Goal: Task Accomplishment & Management: Manage account settings

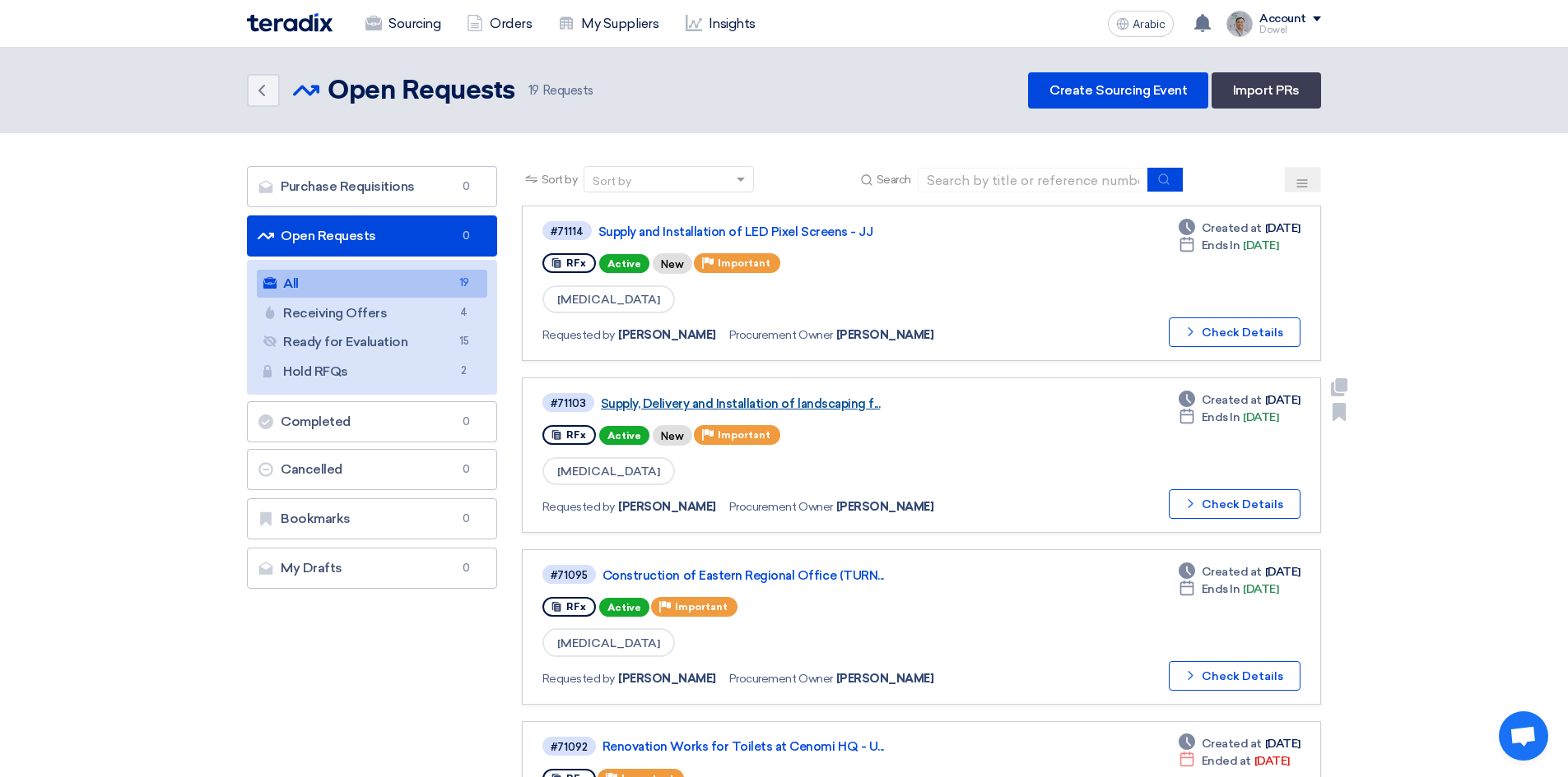
click at [762, 405] on font "Supply, Delivery and Installation of landscaping f..." at bounding box center [741, 404] width 280 height 15
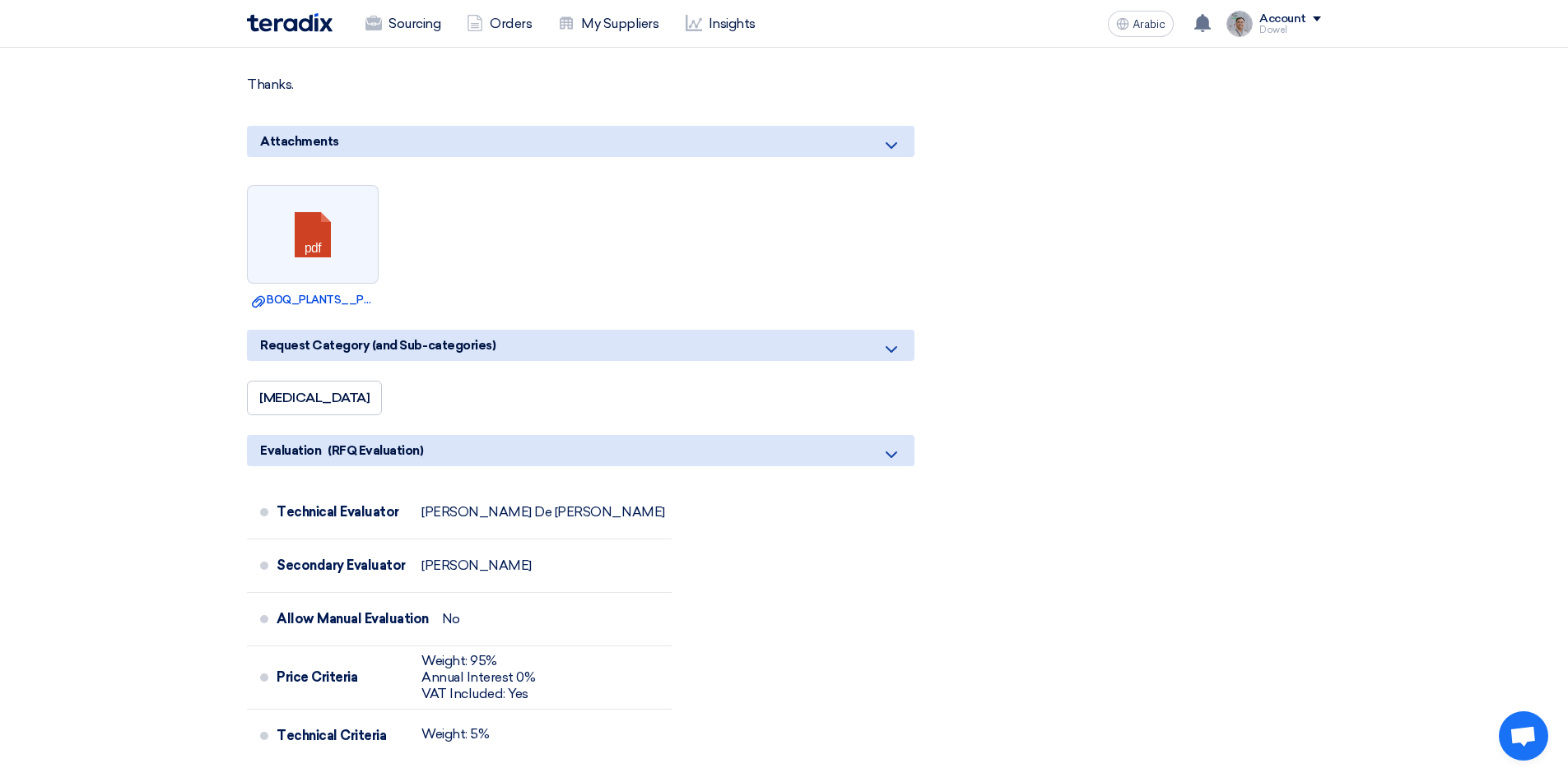
scroll to position [1069, 0]
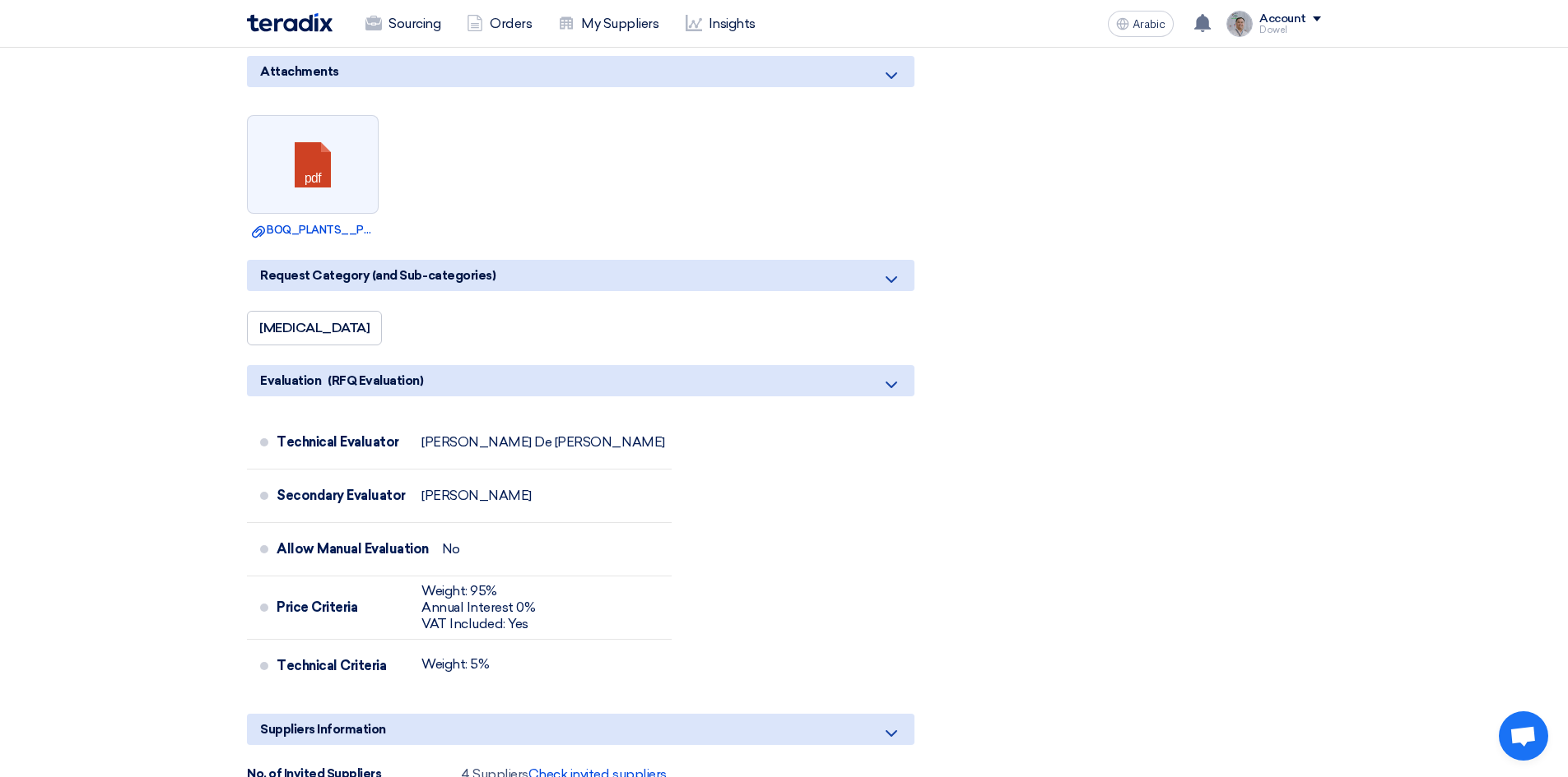
click at [569, 767] on font "Check invited suppliers" at bounding box center [597, 775] width 138 height 16
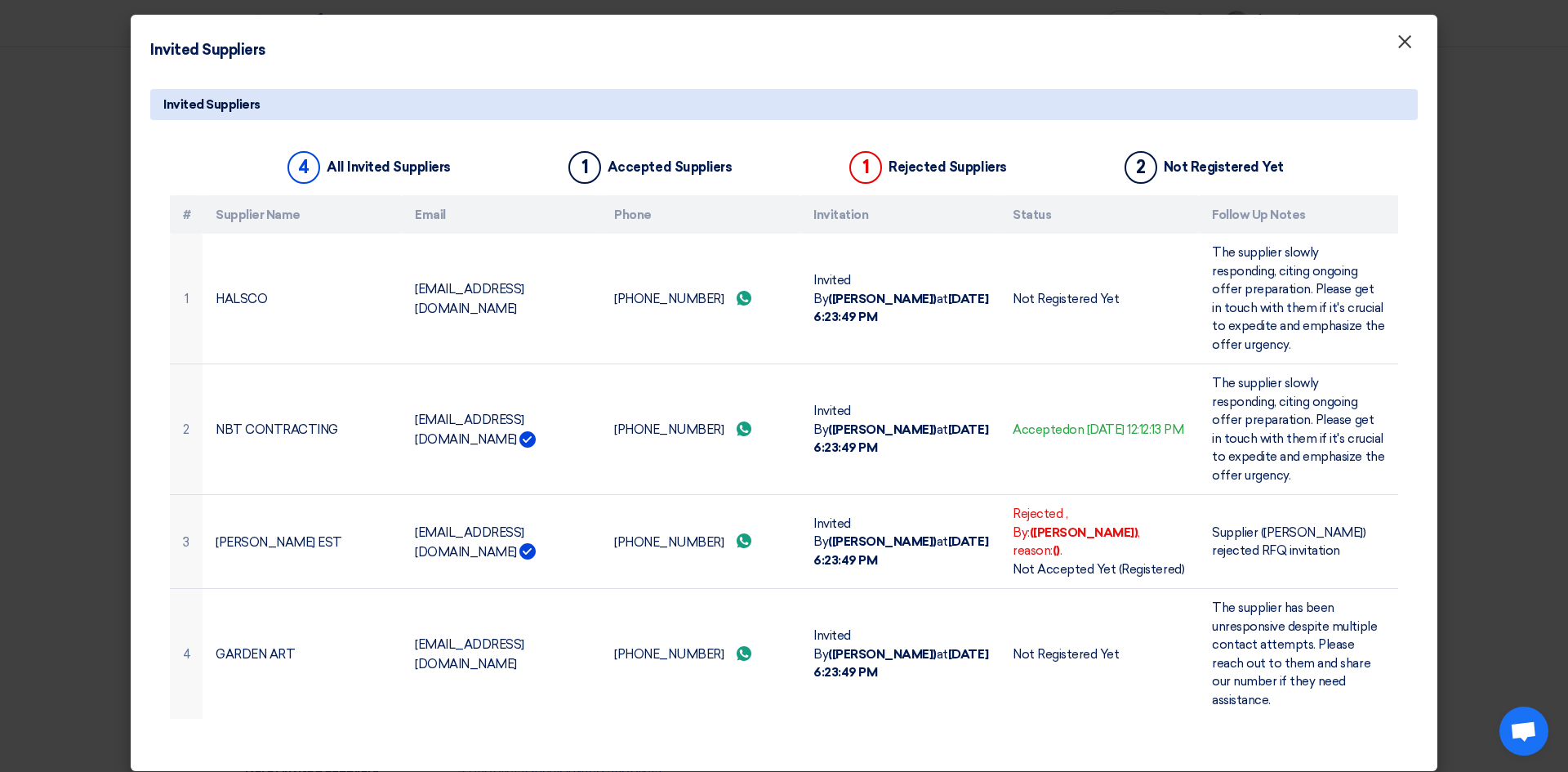
click at [1399, 37] on font "×" at bounding box center [1405, 46] width 17 height 33
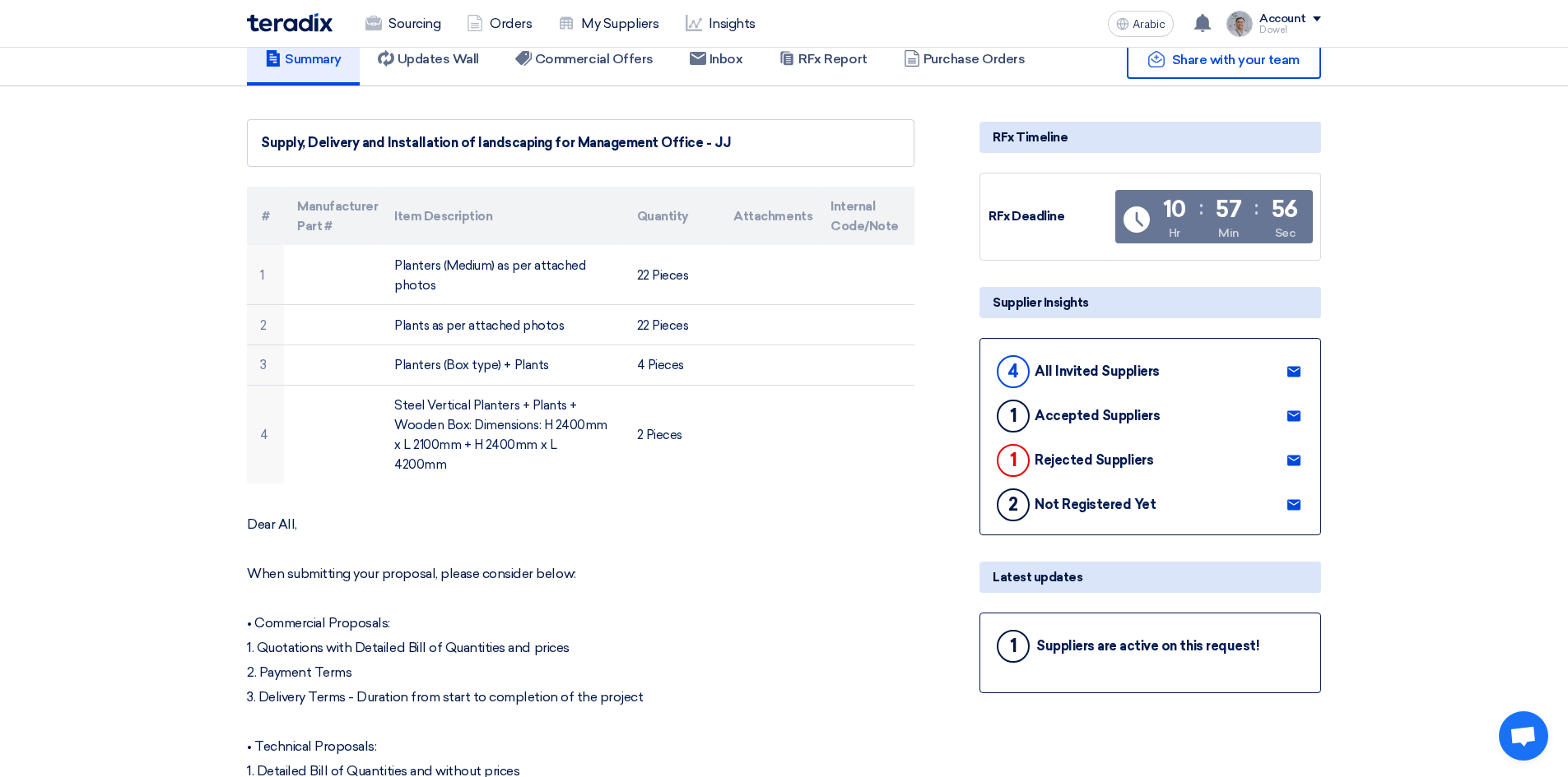
scroll to position [0, 0]
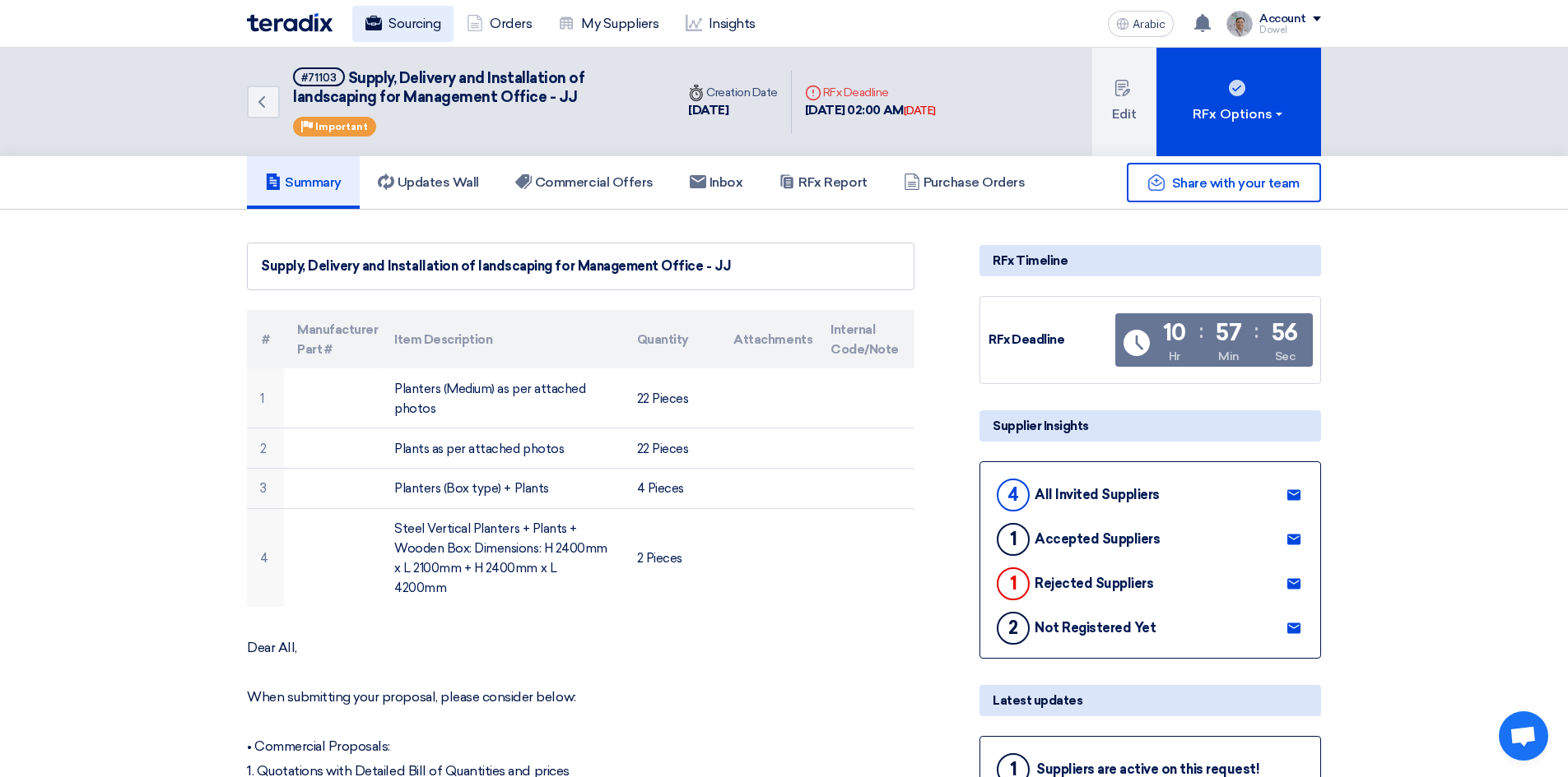
click at [397, 31] on font "Sourcing" at bounding box center [414, 23] width 52 height 16
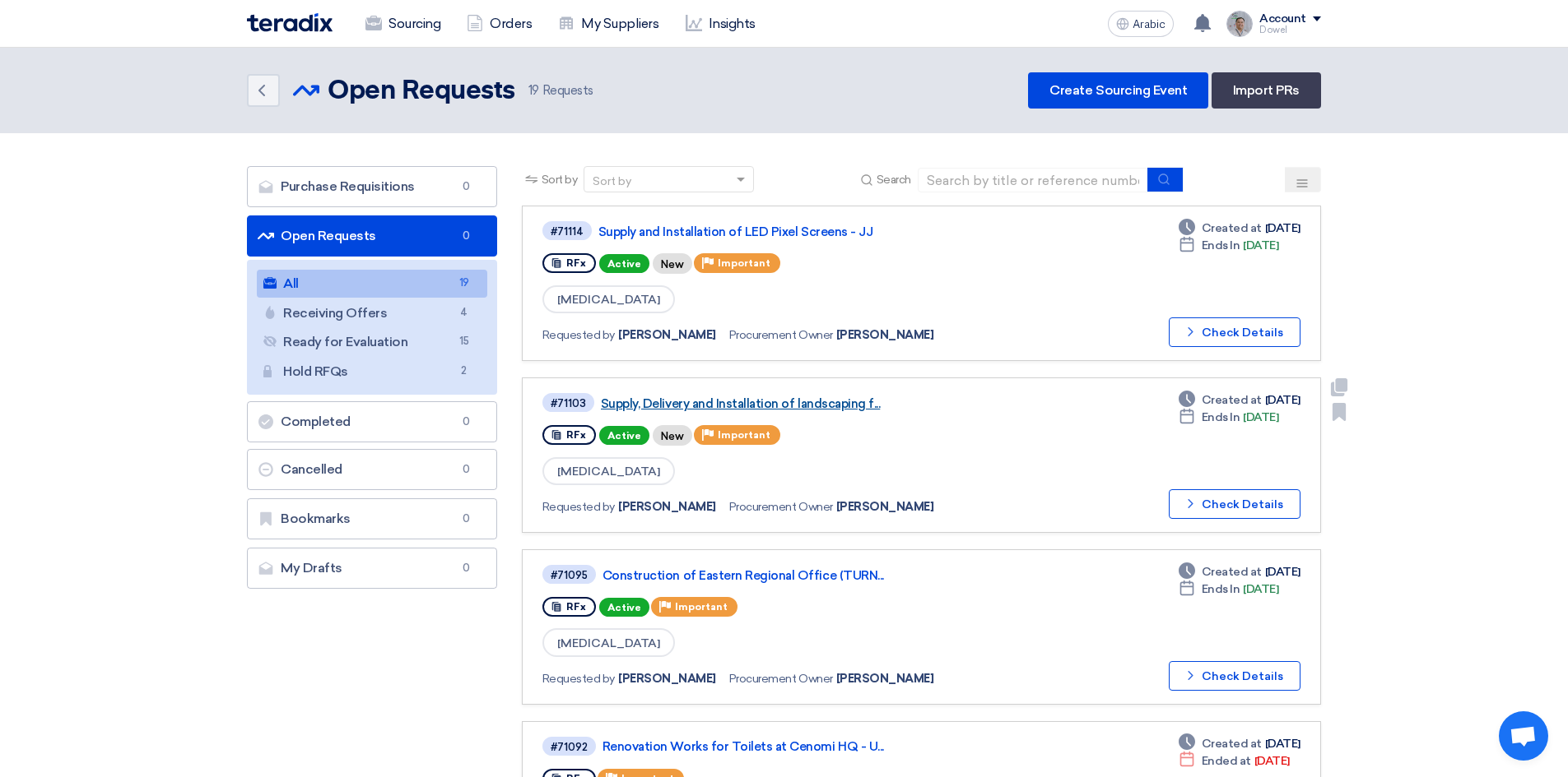
click at [713, 404] on font "Supply, Delivery and Installation of landscaping f..." at bounding box center [741, 404] width 280 height 15
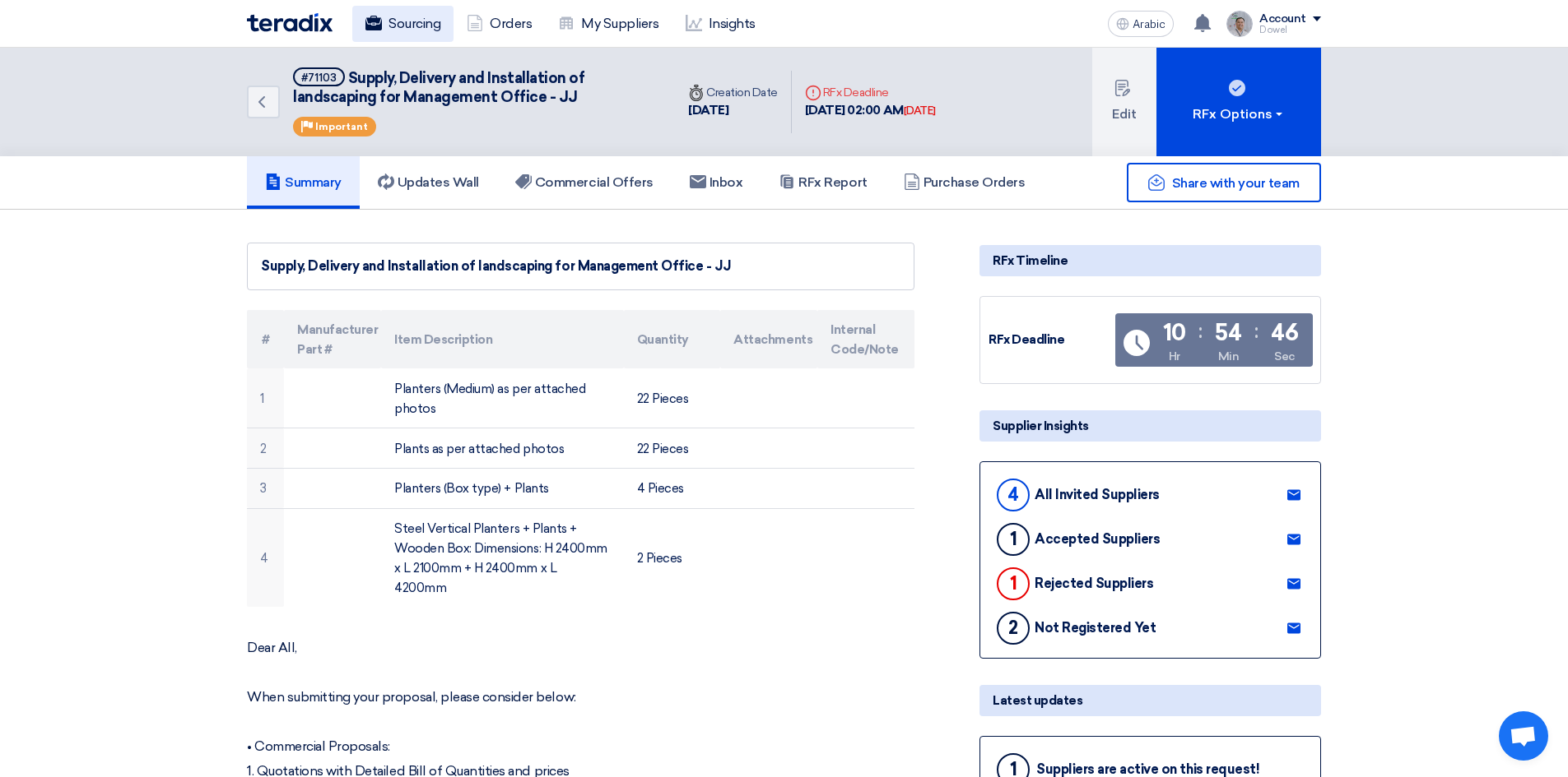
click at [417, 27] on font "Sourcing" at bounding box center [414, 23] width 52 height 16
